Goal: Task Accomplishment & Management: Use online tool/utility

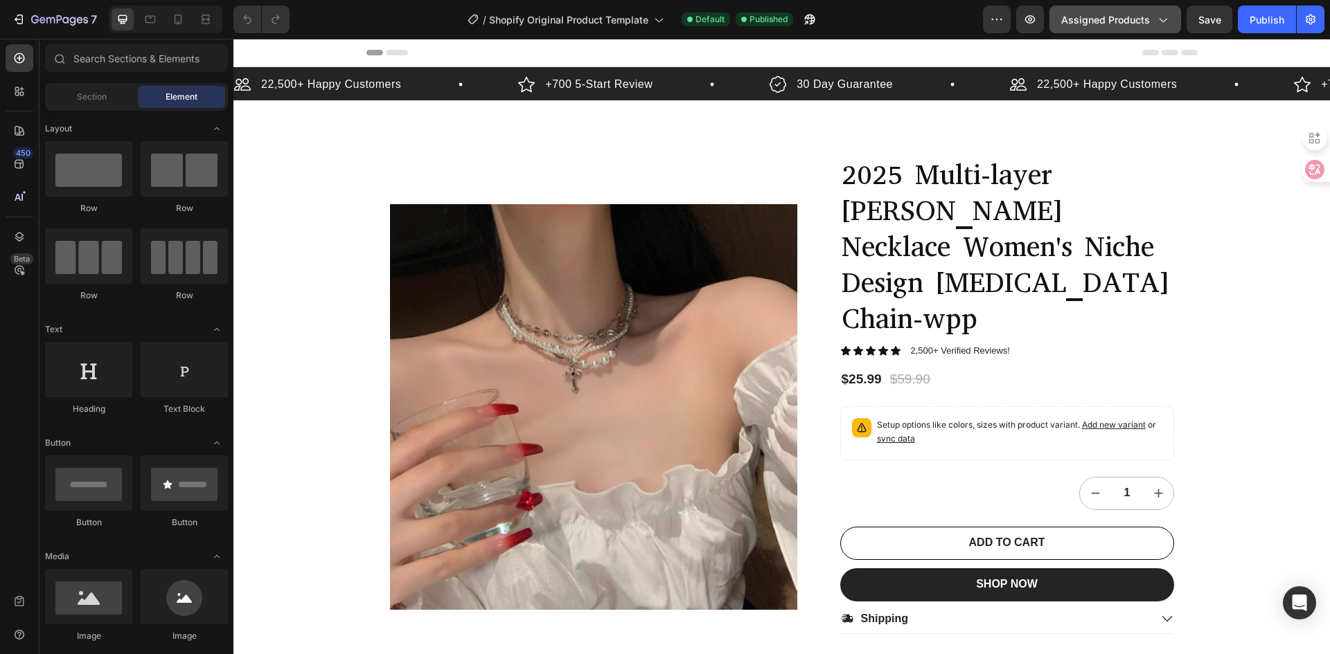
click at [1067, 19] on span "Assigned Products" at bounding box center [1105, 19] width 89 height 15
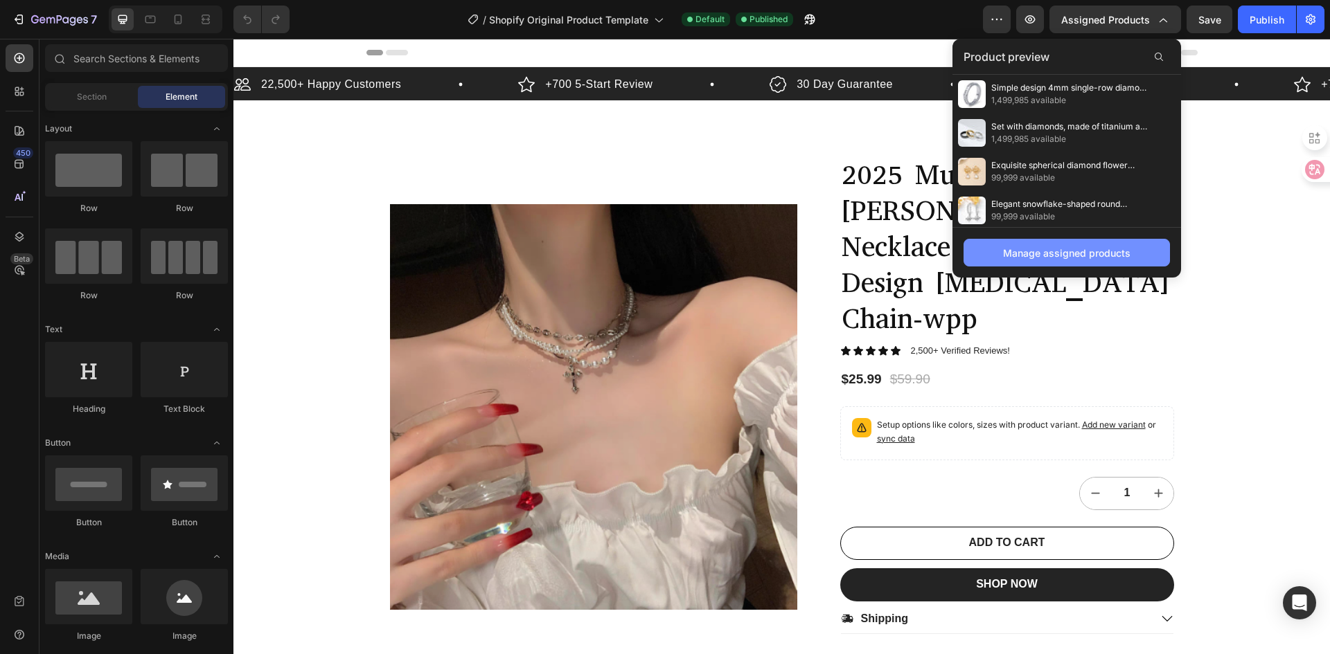
click at [1070, 253] on div "Manage assigned products" at bounding box center [1066, 253] width 127 height 15
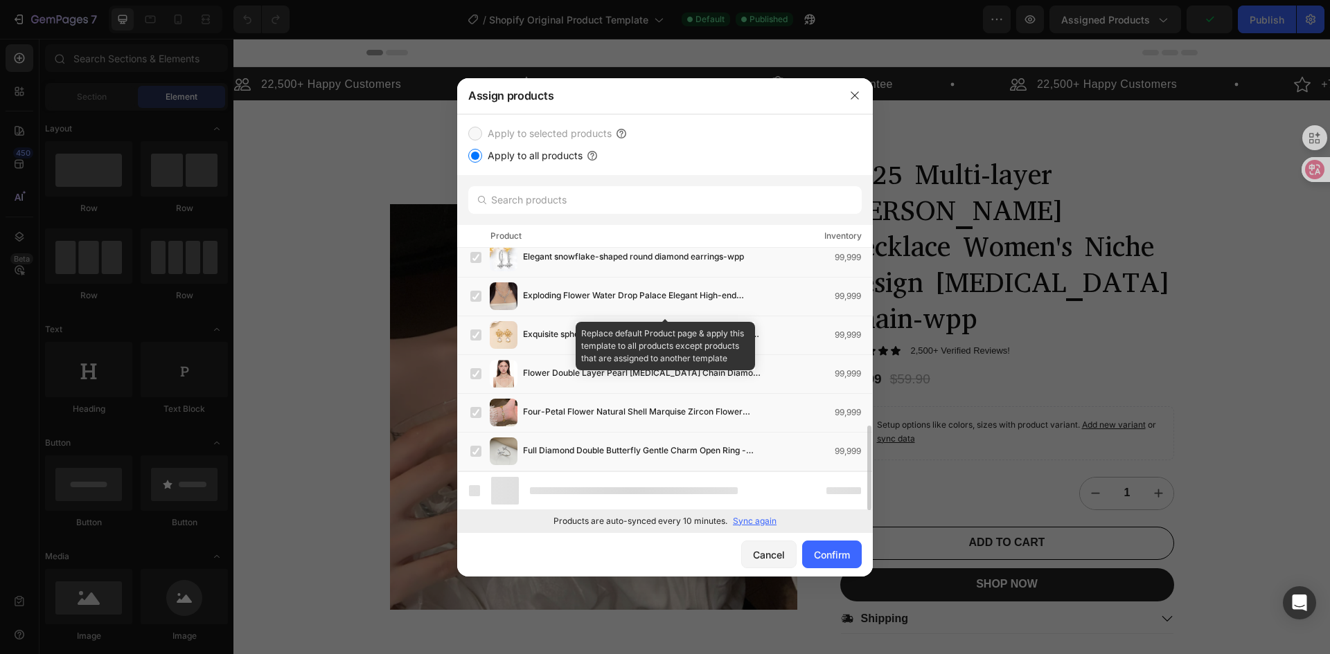
scroll to position [513, 0]
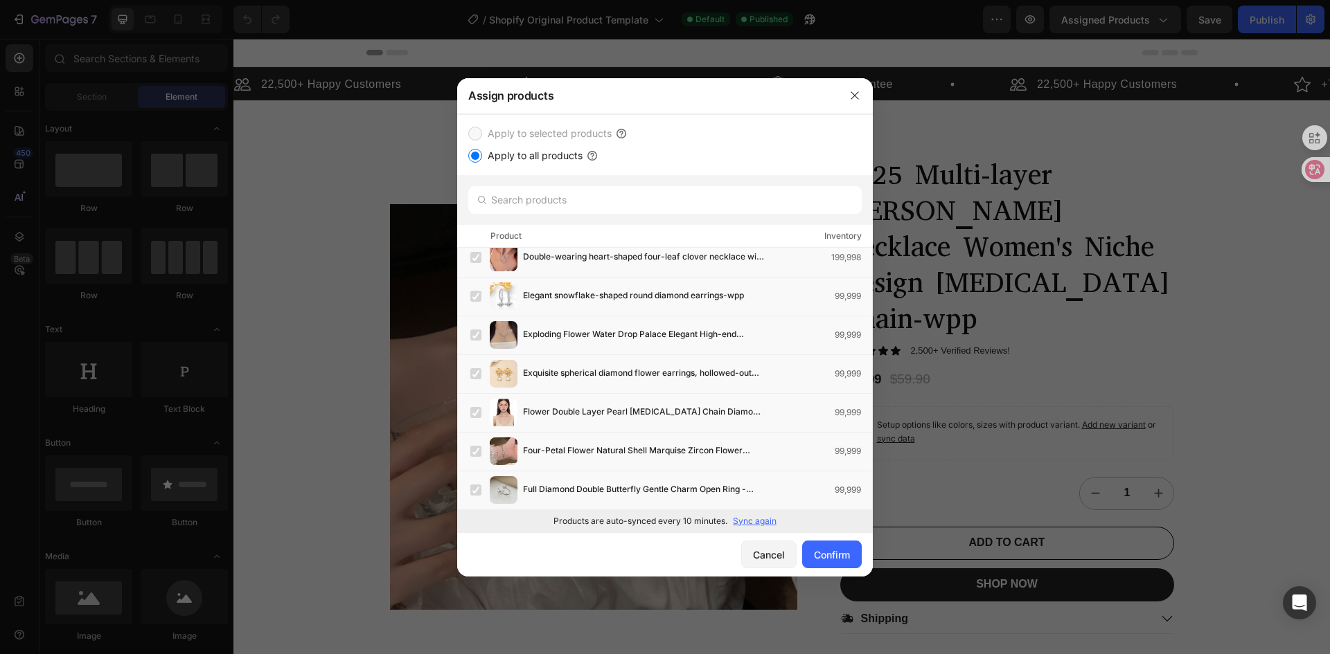
click at [753, 519] on p "Sync again" at bounding box center [755, 521] width 44 height 12
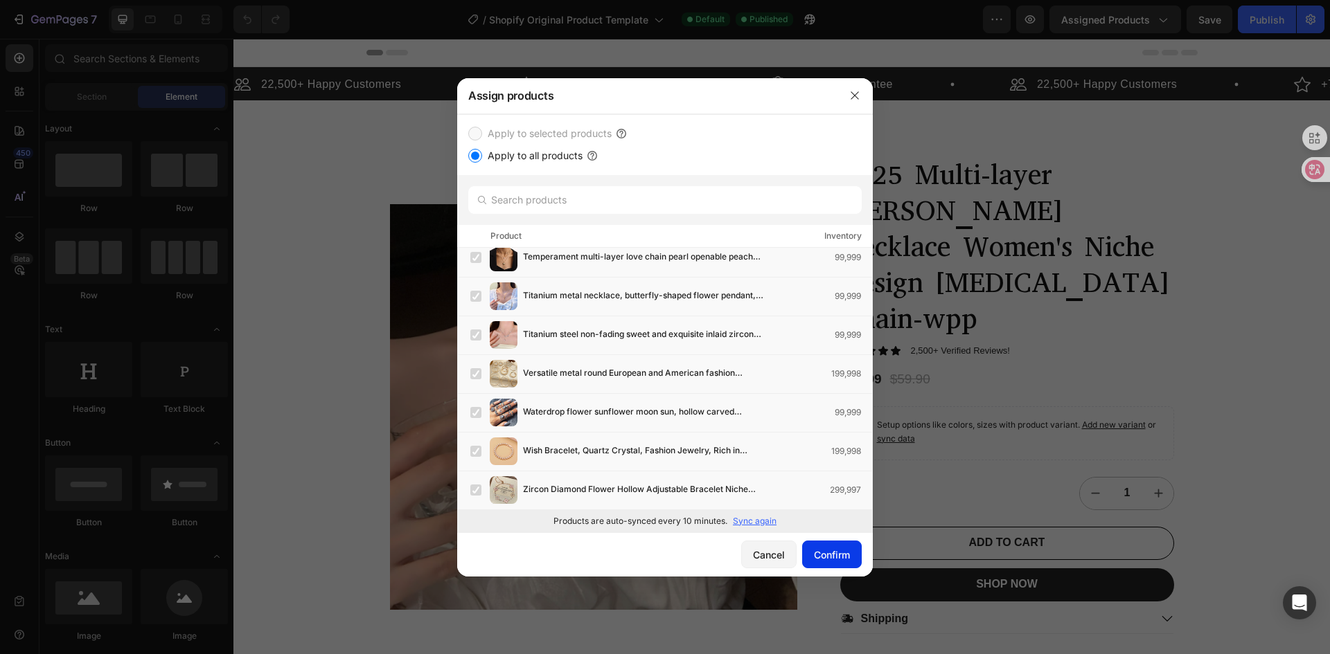
click at [838, 550] on div "Confirm" at bounding box center [832, 555] width 36 height 15
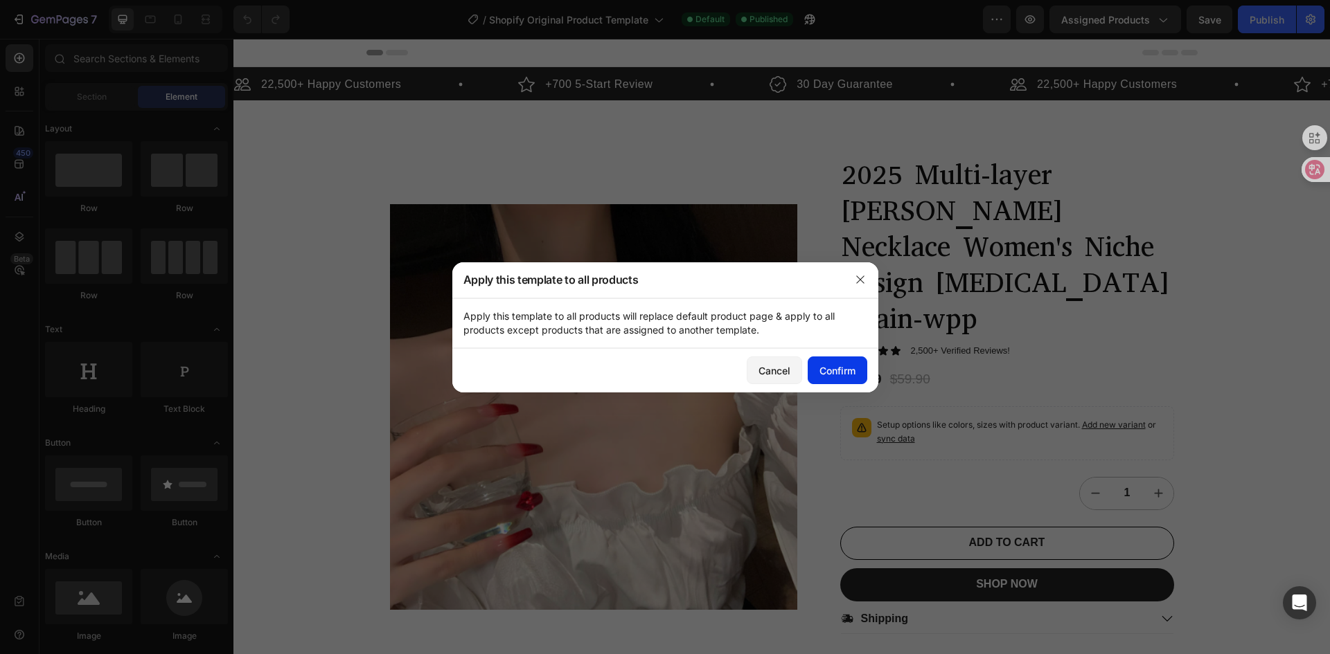
click at [848, 374] on div "Confirm" at bounding box center [837, 371] width 36 height 15
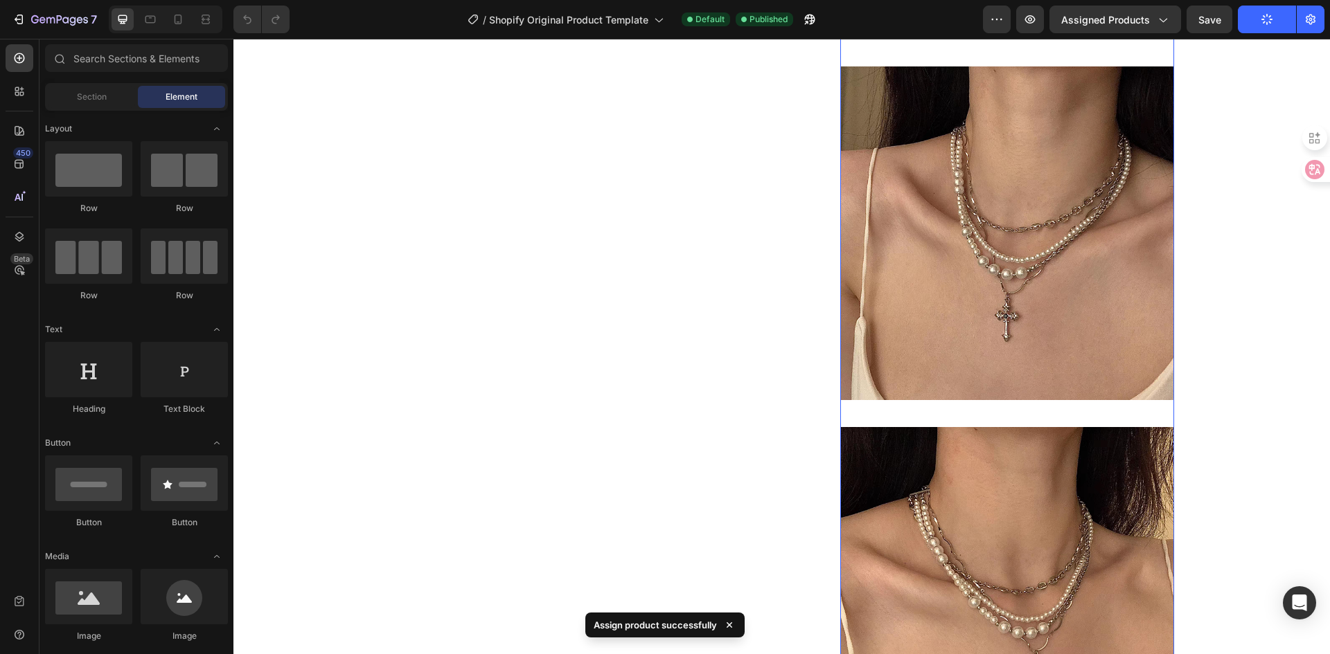
scroll to position [2493, 0]
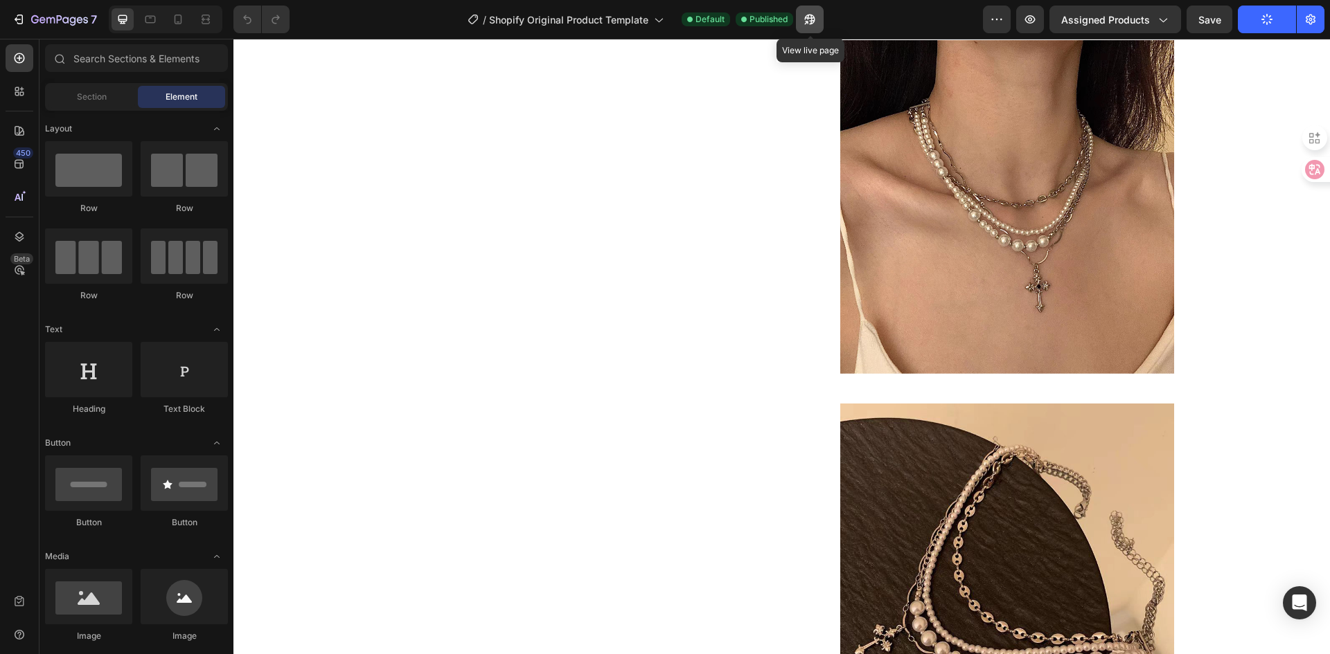
click at [814, 23] on icon "button" at bounding box center [810, 19] width 14 height 14
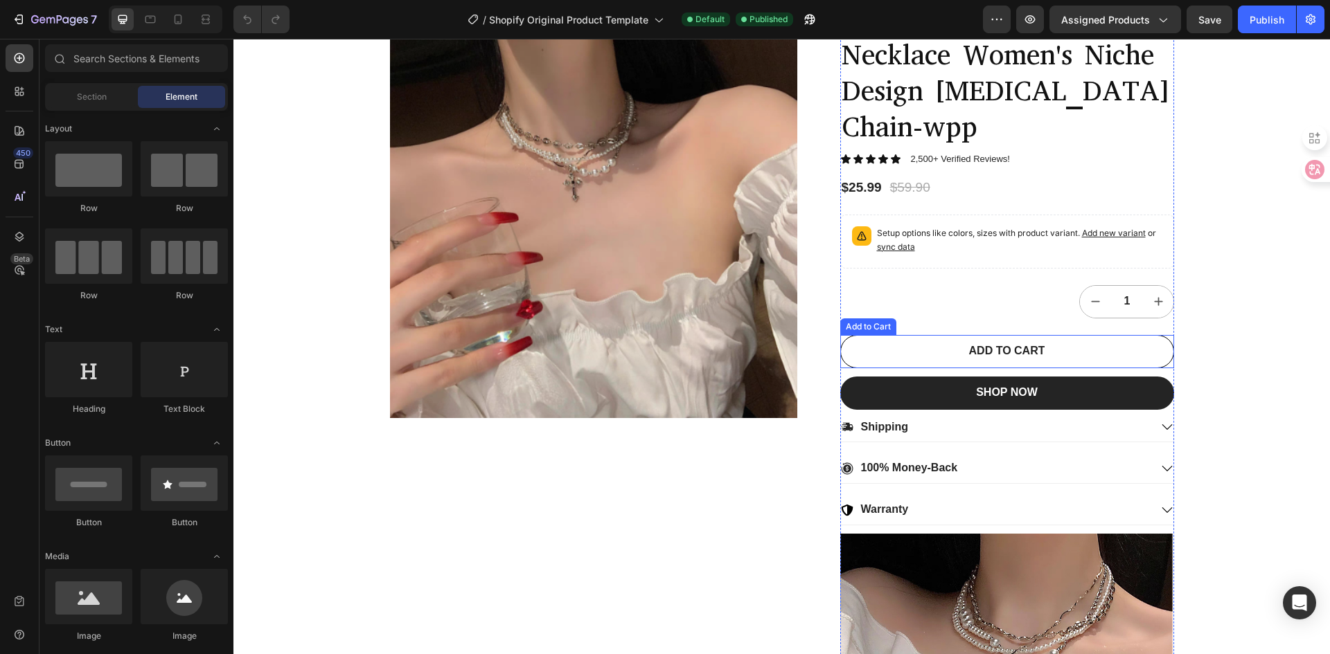
scroll to position [69, 0]
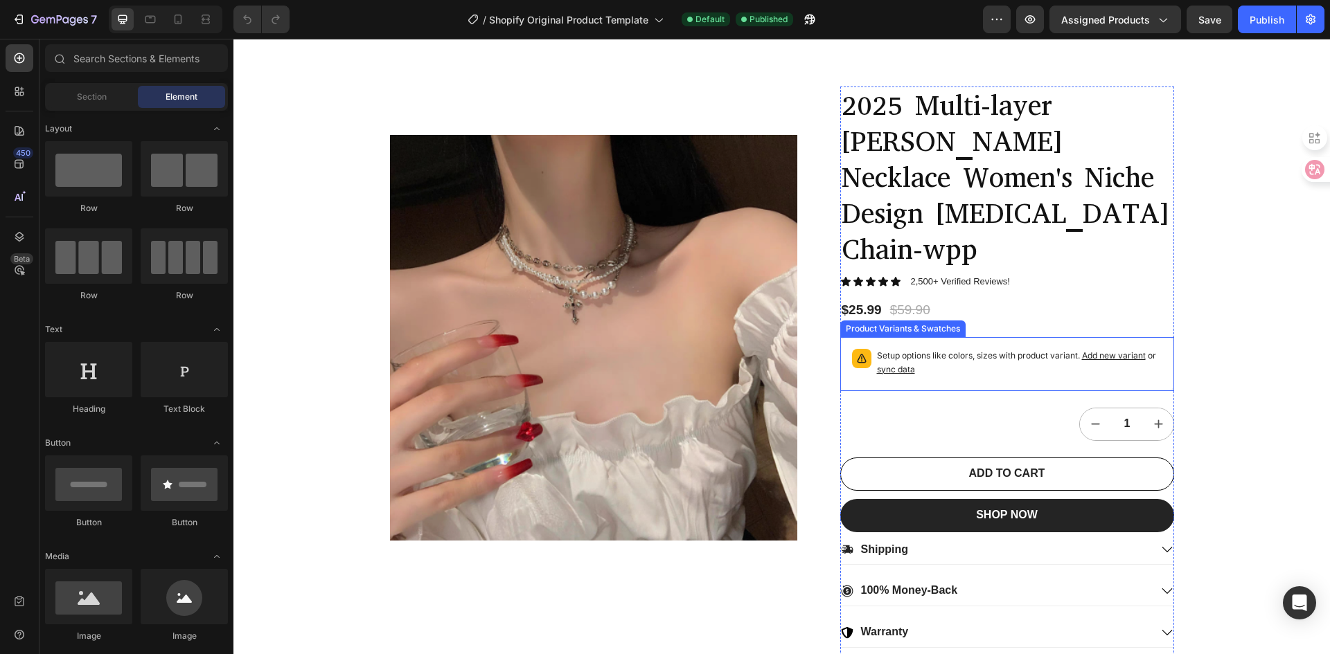
click at [929, 343] on div "Setup options like colors, sizes with product variant. Add new variant or sync …" at bounding box center [1006, 364] width 321 height 42
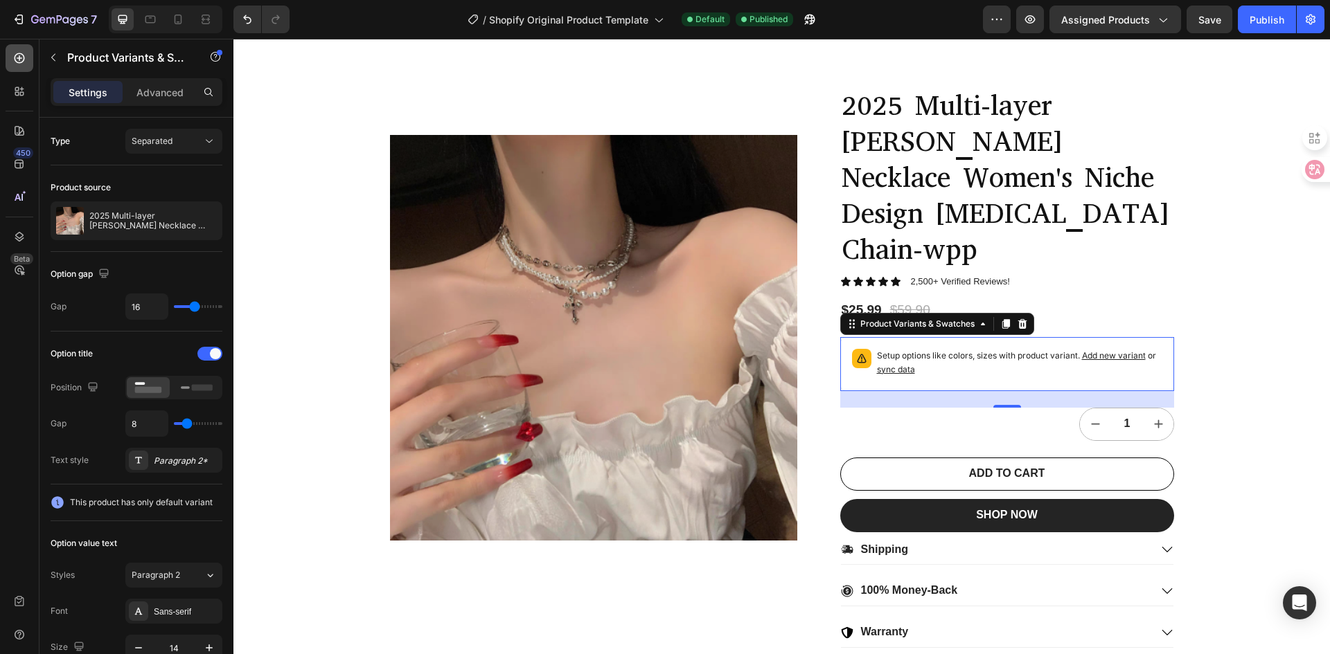
click at [22, 59] on icon at bounding box center [19, 58] width 14 height 14
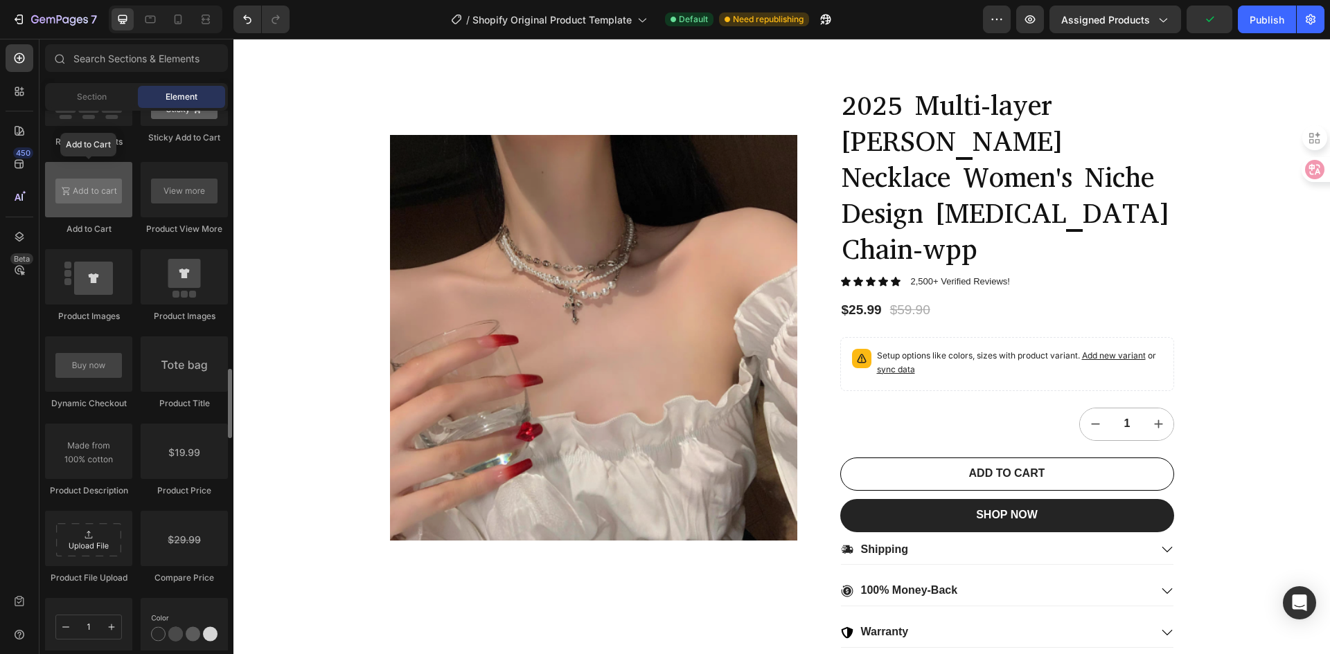
scroll to position [2216, 0]
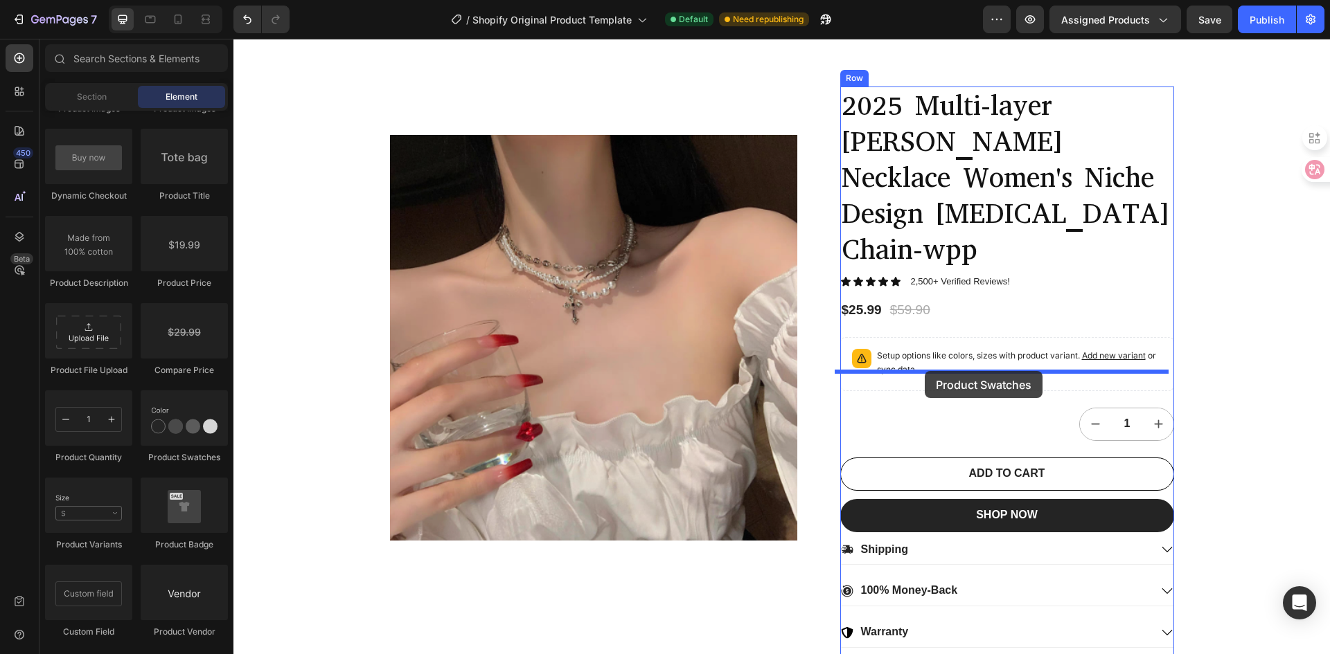
drag, startPoint x: 425, startPoint y: 479, endPoint x: 924, endPoint y: 369, distance: 511.2
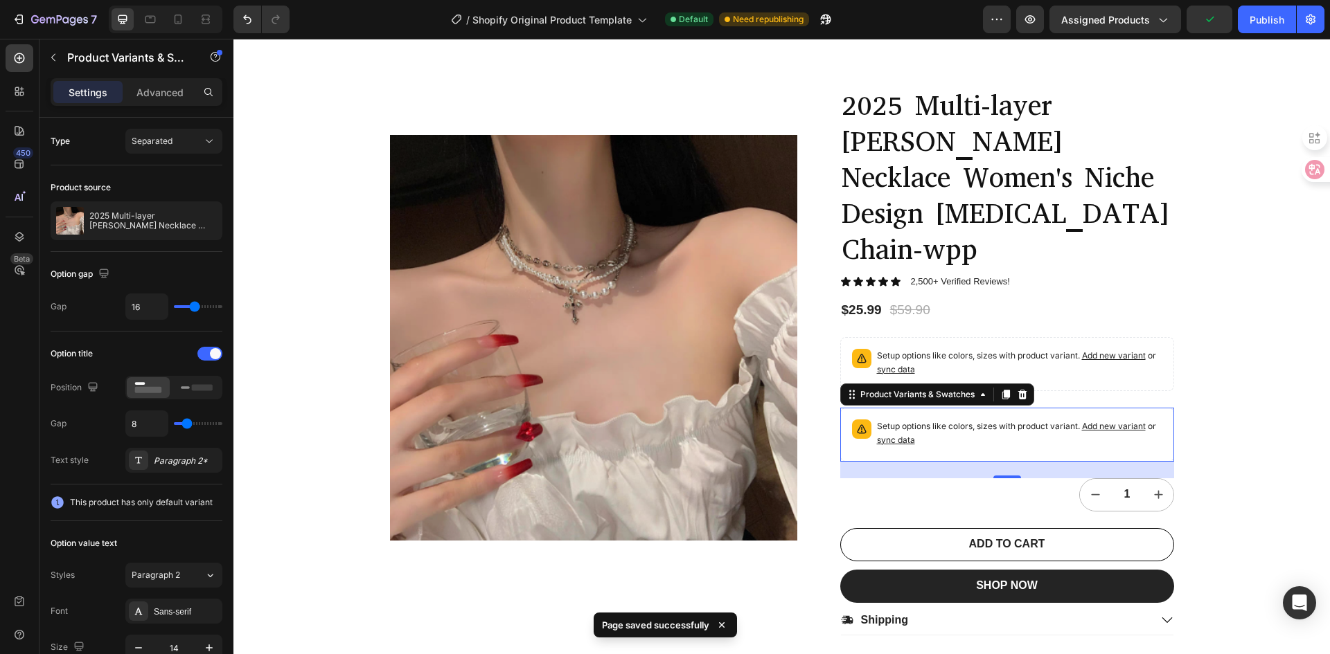
click at [906, 420] on p "Setup options like colors, sizes with product variant. Add new variant or sync …" at bounding box center [1019, 434] width 285 height 28
click at [143, 146] on span "Separated" at bounding box center [152, 141] width 41 height 12
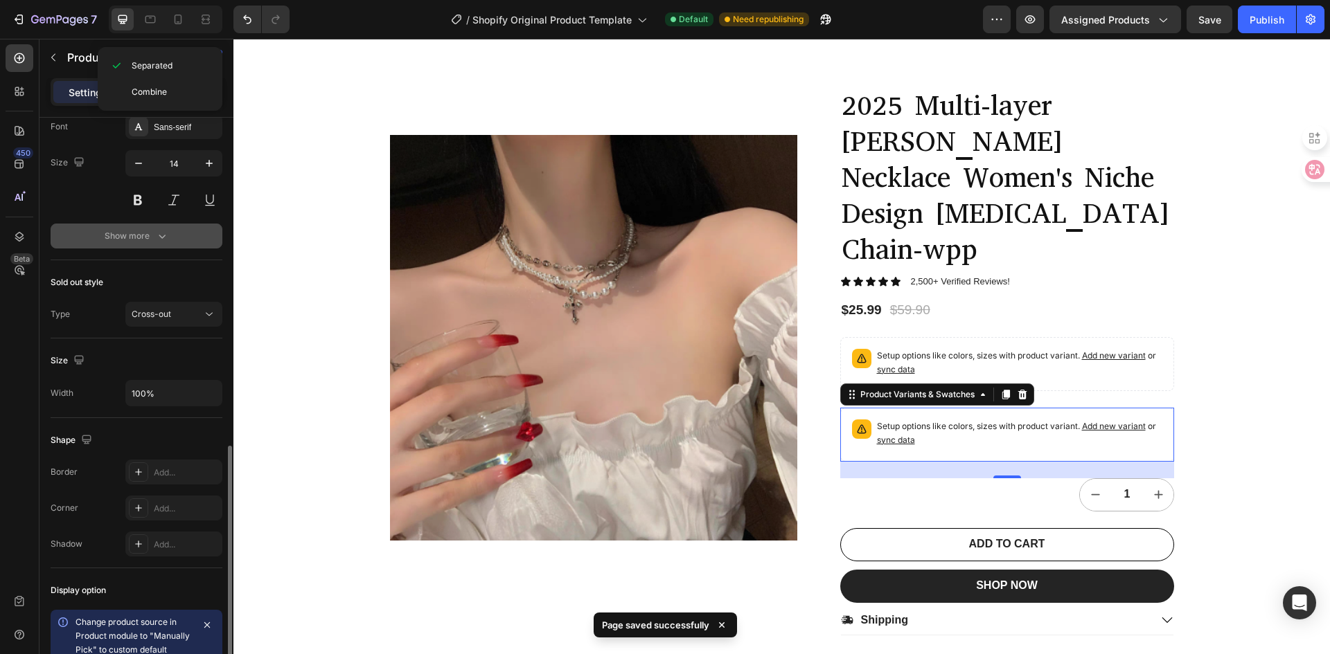
scroll to position [657, 0]
